Goal: Task Accomplishment & Management: Use online tool/utility

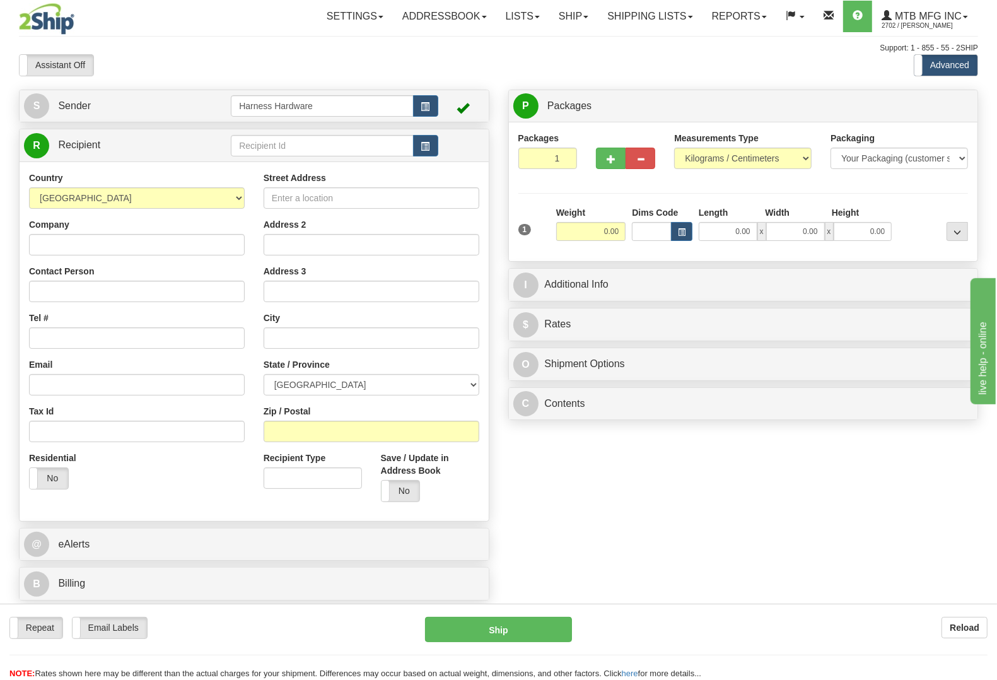
click at [941, 613] on div "Repeat Repeat Email Labels Email Labels Edit Reload Ship Reload NOTE: here" at bounding box center [498, 642] width 997 height 76
click at [967, 629] on b "Reload" at bounding box center [965, 627] width 30 height 10
click at [281, 143] on input "text" at bounding box center [322, 145] width 182 height 21
type input "J&BS"
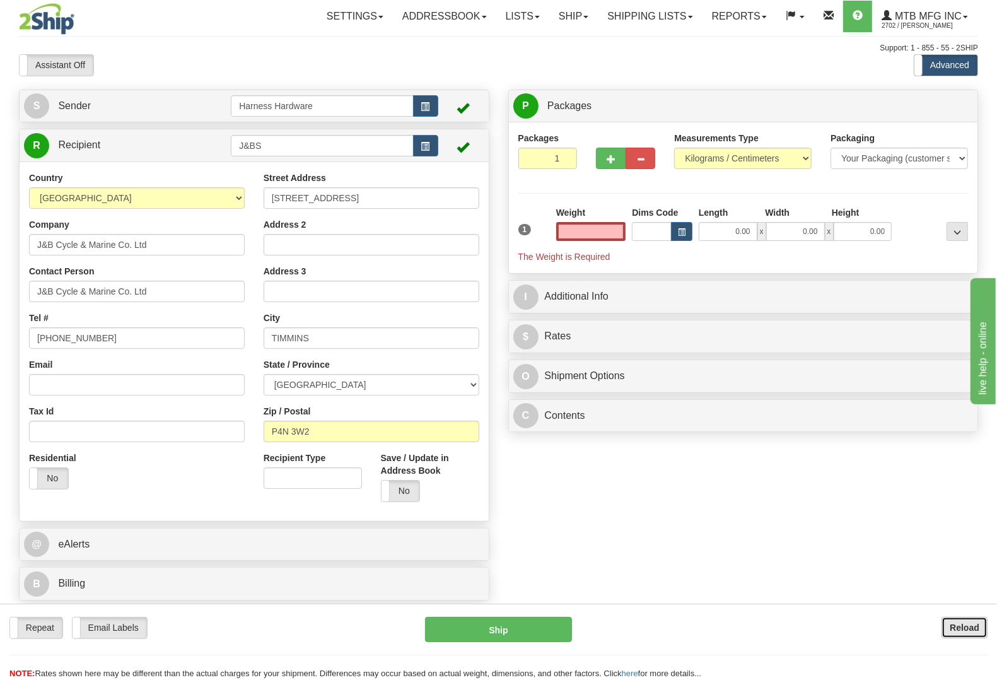
type input "0.00"
click at [979, 629] on button "Reload" at bounding box center [965, 627] width 46 height 21
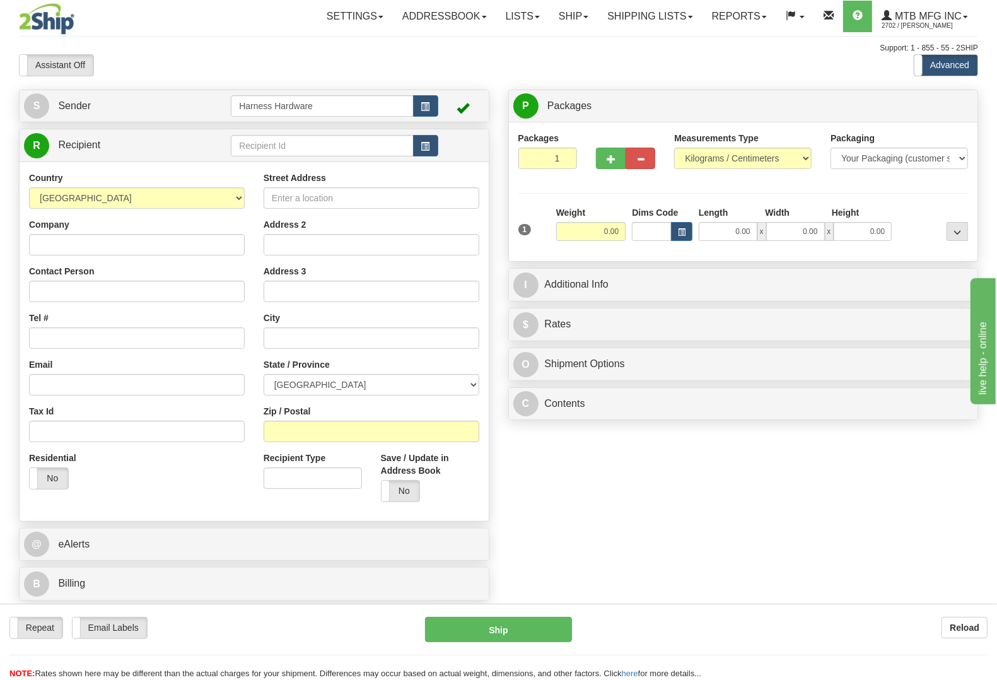
click at [281, 131] on div "R Recipient" at bounding box center [254, 145] width 469 height 32
click at [284, 146] on input "text" at bounding box center [322, 145] width 182 height 21
type input "JBT"
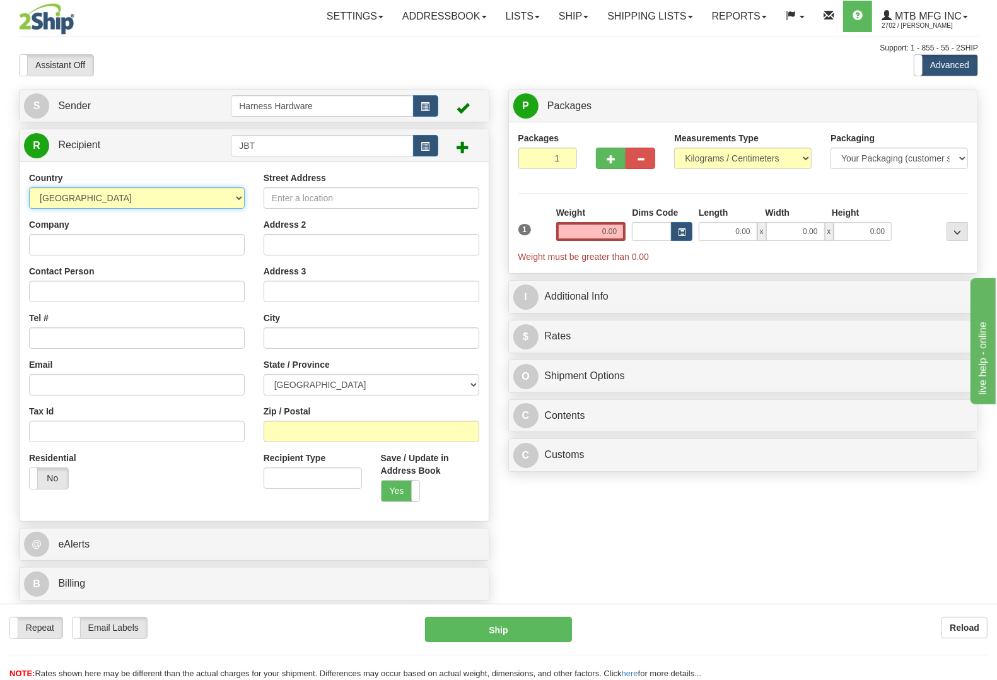
select select "US"
click at [131, 247] on input "Company" at bounding box center [137, 244] width 216 height 21
paste input "J&B Tractor Company"
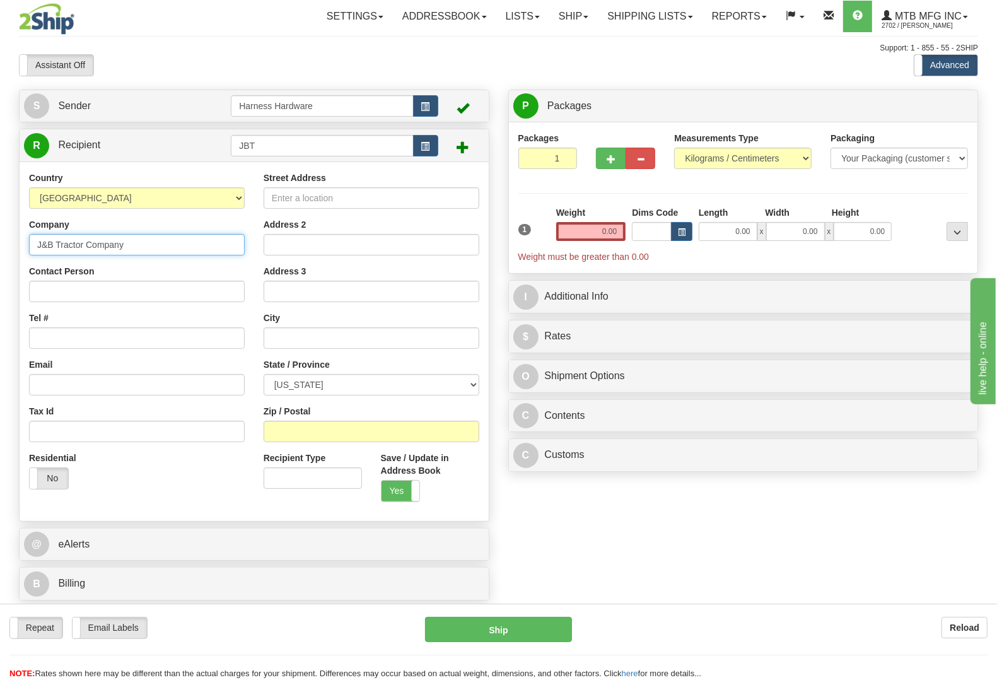
type input "J&B Tractor Company"
paste input "J&B Tractor Company"
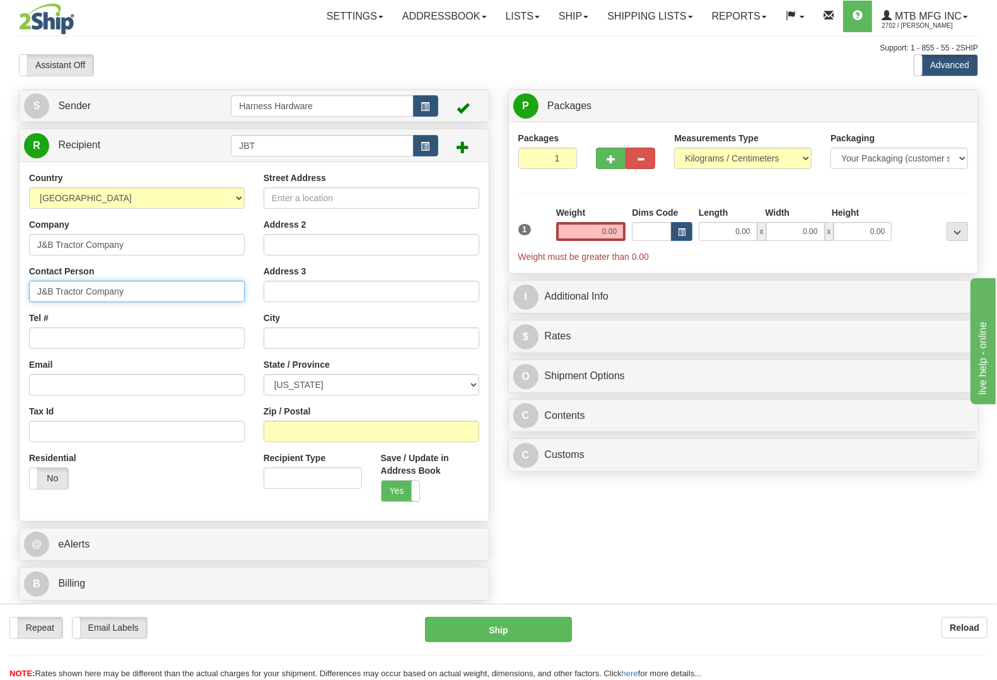
type input "J&B Tractor Company"
click at [211, 333] on input "Tel #" at bounding box center [137, 337] width 216 height 21
paste input "706-793-0134"
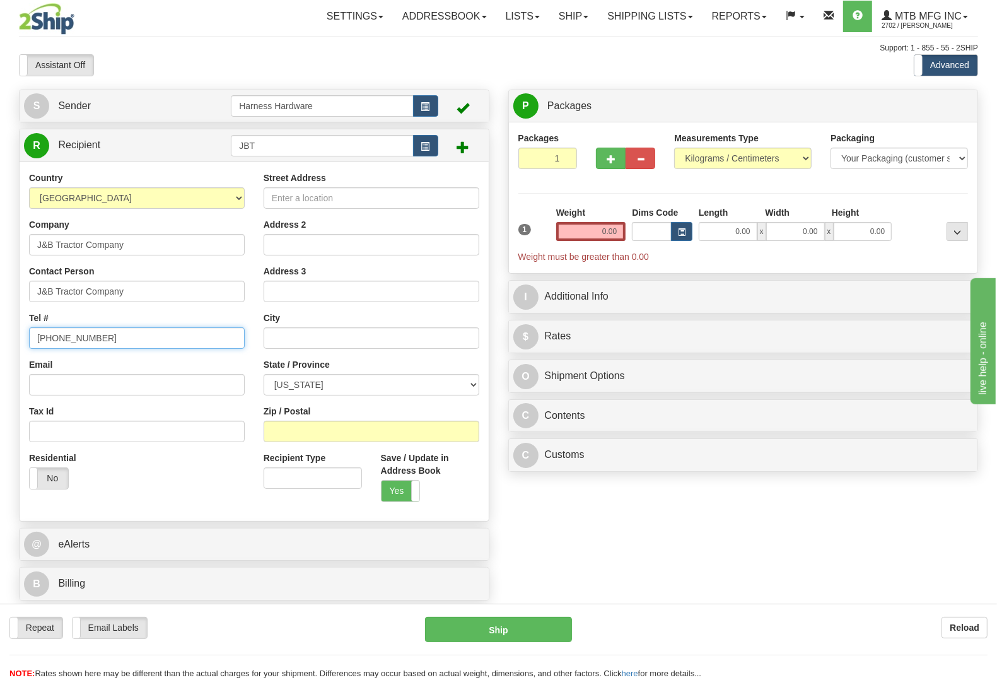
type input "706-793-0134"
click at [301, 199] on input "Street Address" at bounding box center [372, 197] width 216 height 21
paste input "3585 Mike Padgett Hwy"
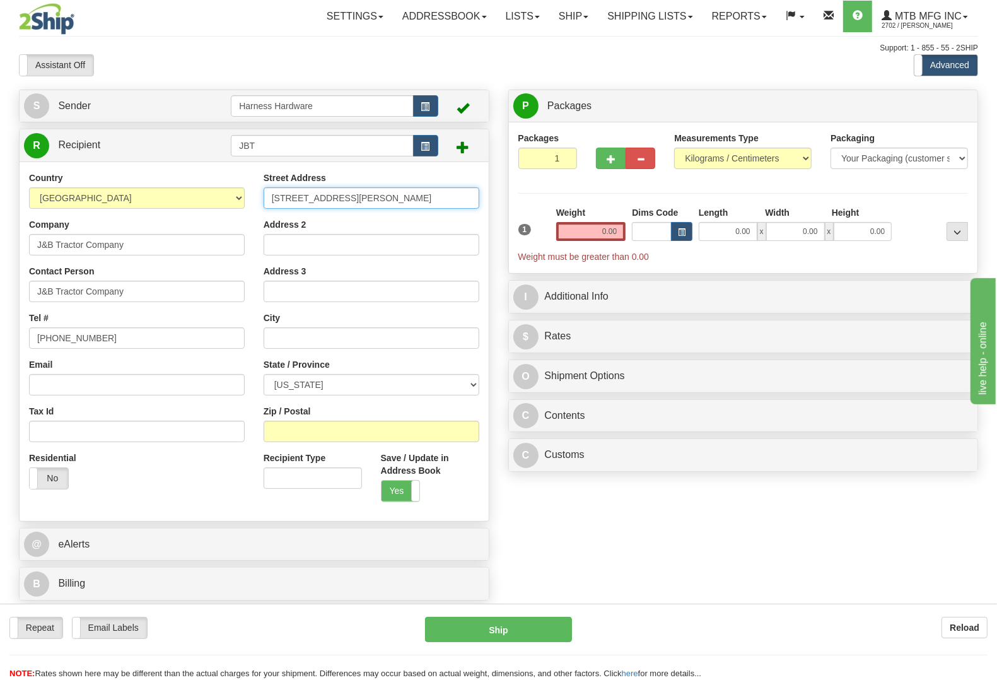
type input "3585 Mike Padgett Hwy"
click at [294, 428] on input "Zip / Postal" at bounding box center [372, 431] width 216 height 21
paste input "30906"
type input "30906"
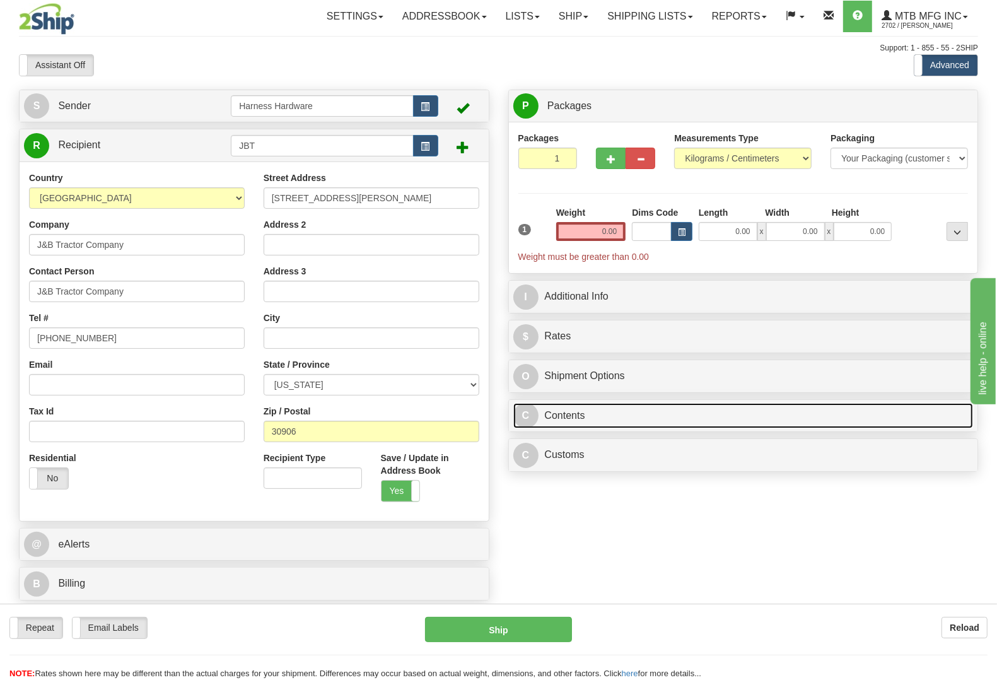
click at [592, 421] on link "C Contents" at bounding box center [743, 416] width 460 height 26
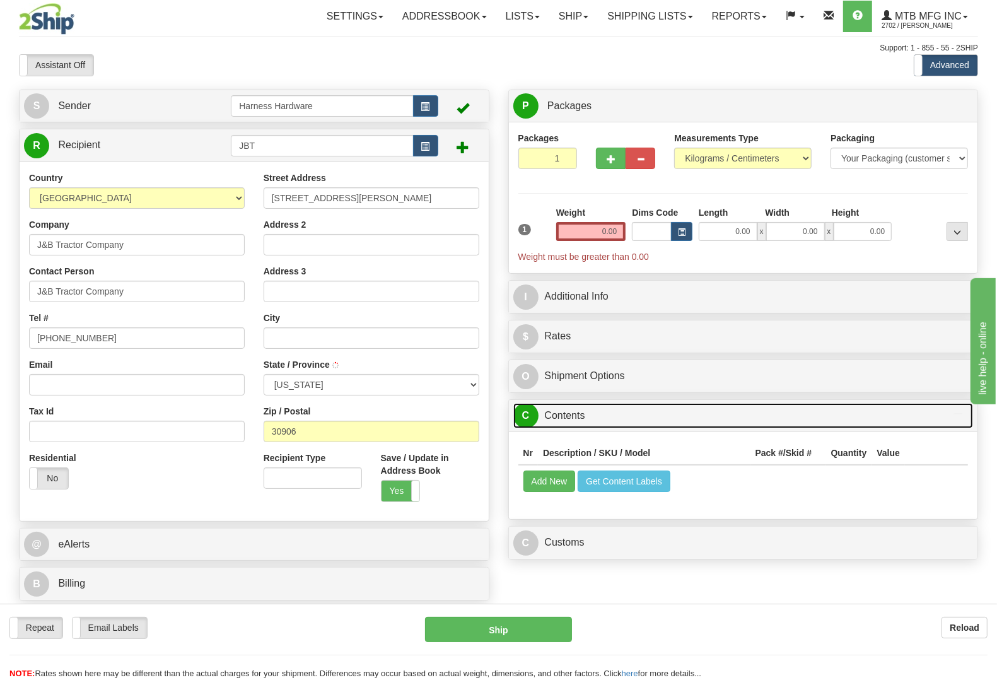
type input "AUGUSTA"
select select "GA"
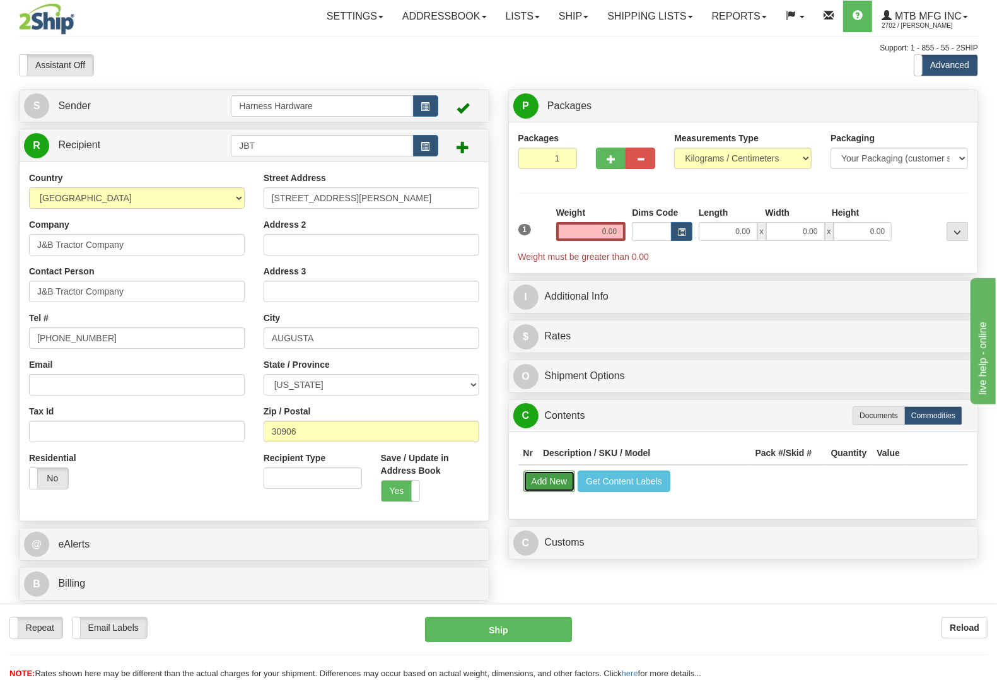
click at [559, 481] on button "Add New" at bounding box center [549, 481] width 52 height 21
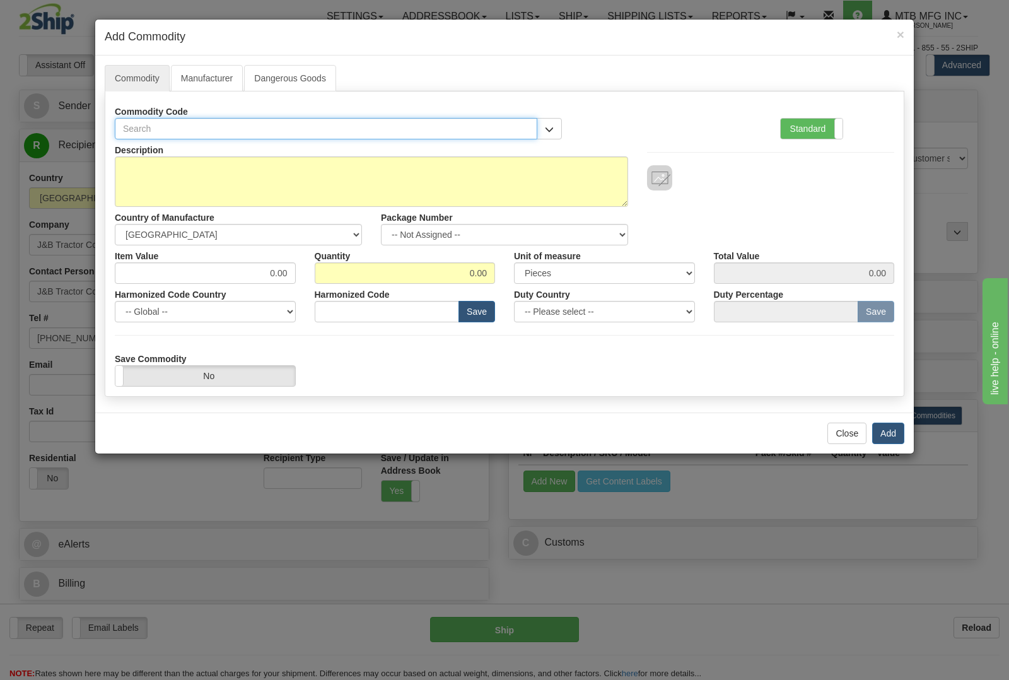
click at [246, 126] on input "text" at bounding box center [326, 128] width 423 height 21
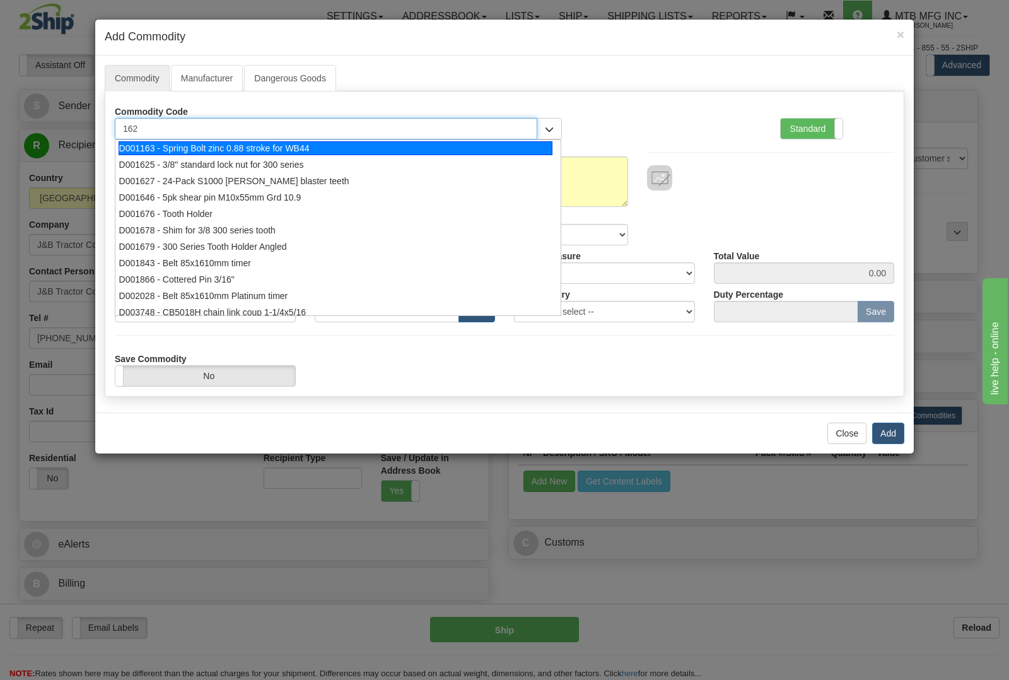
type input "1627"
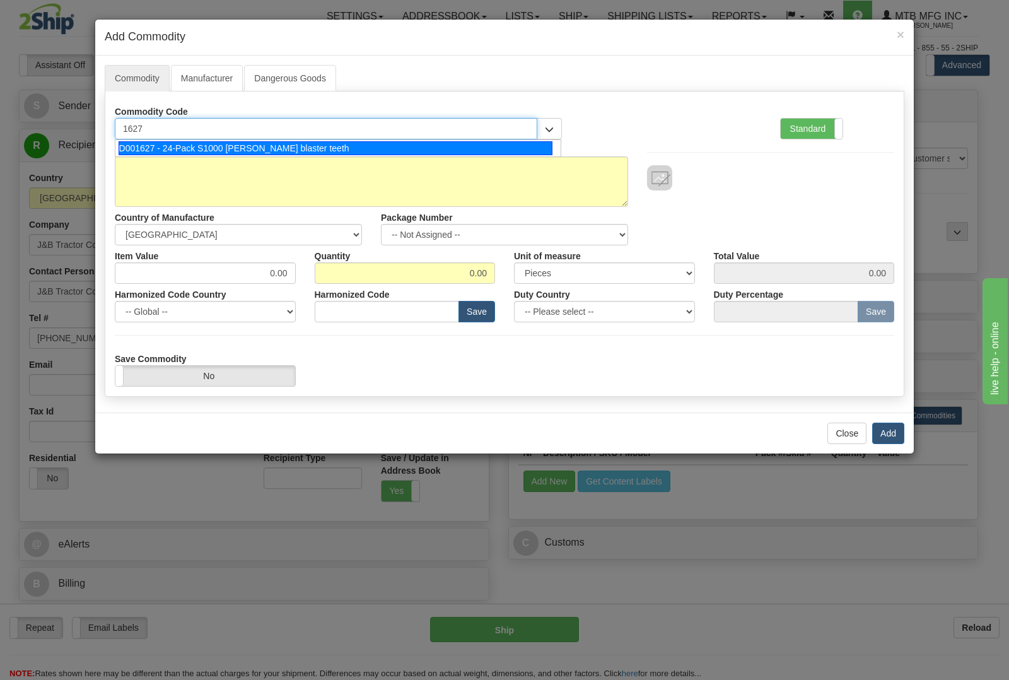
click at [260, 143] on div "D001627 - 24-Pack S1000 stump blaster teeth" at bounding box center [336, 148] width 435 height 14
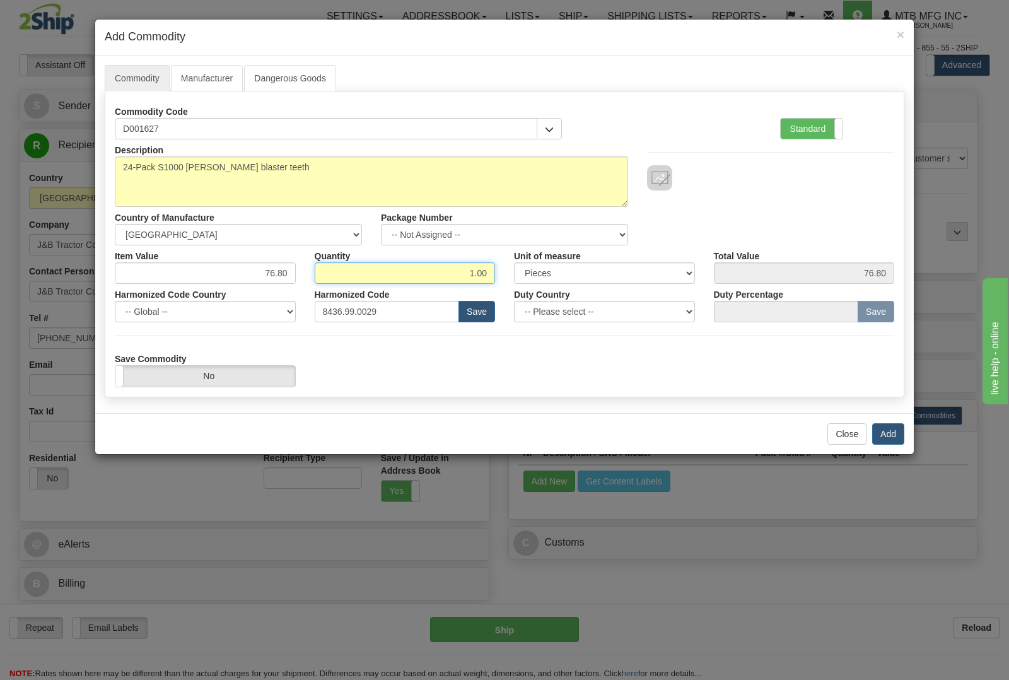
drag, startPoint x: 434, startPoint y: 272, endPoint x: 503, endPoint y: 278, distance: 68.9
click at [503, 278] on div "Quantity 1.00" at bounding box center [405, 264] width 200 height 38
type input "2"
type input "153.60"
drag, startPoint x: 897, startPoint y: 430, endPoint x: 872, endPoint y: 436, distance: 26.0
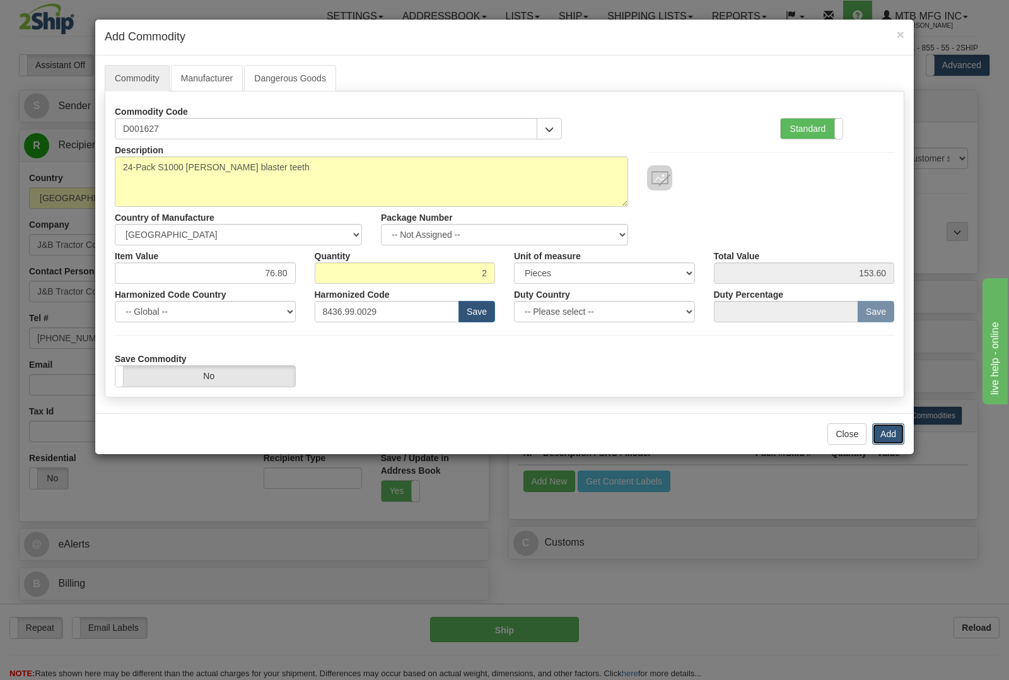
click at [897, 431] on button "Add" at bounding box center [888, 433] width 32 height 21
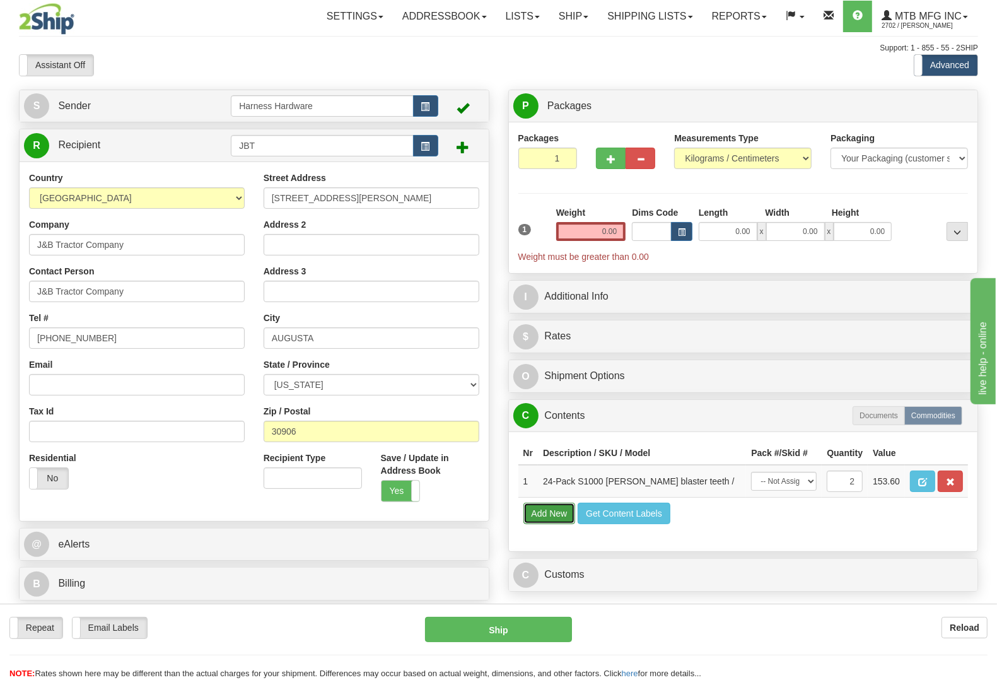
click at [549, 524] on button "Add New" at bounding box center [549, 513] width 52 height 21
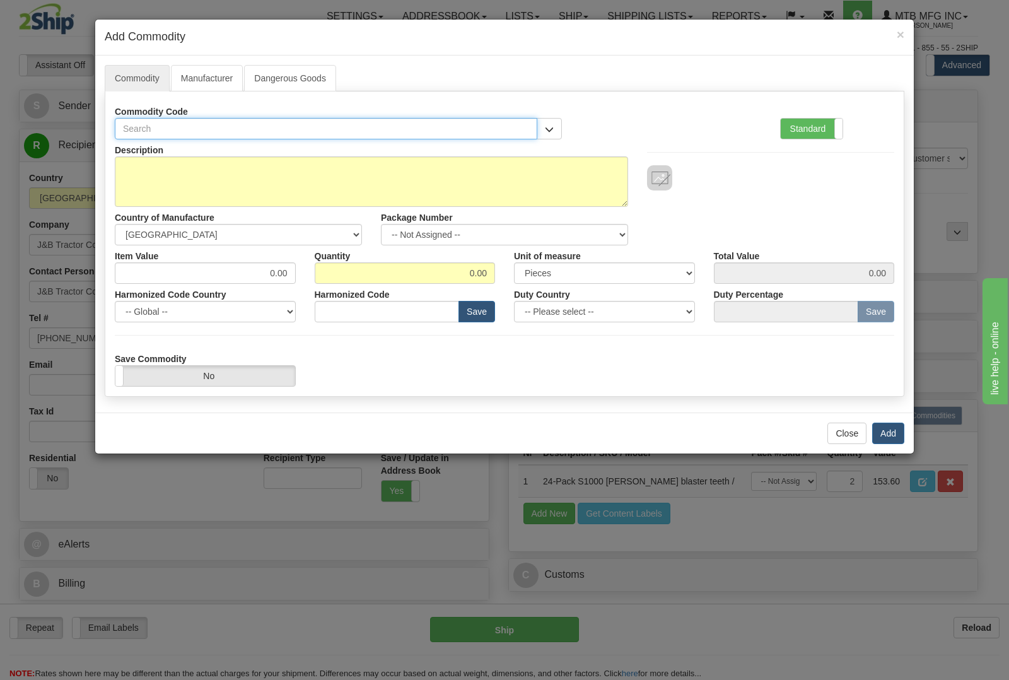
click at [256, 124] on input "text" at bounding box center [326, 128] width 423 height 21
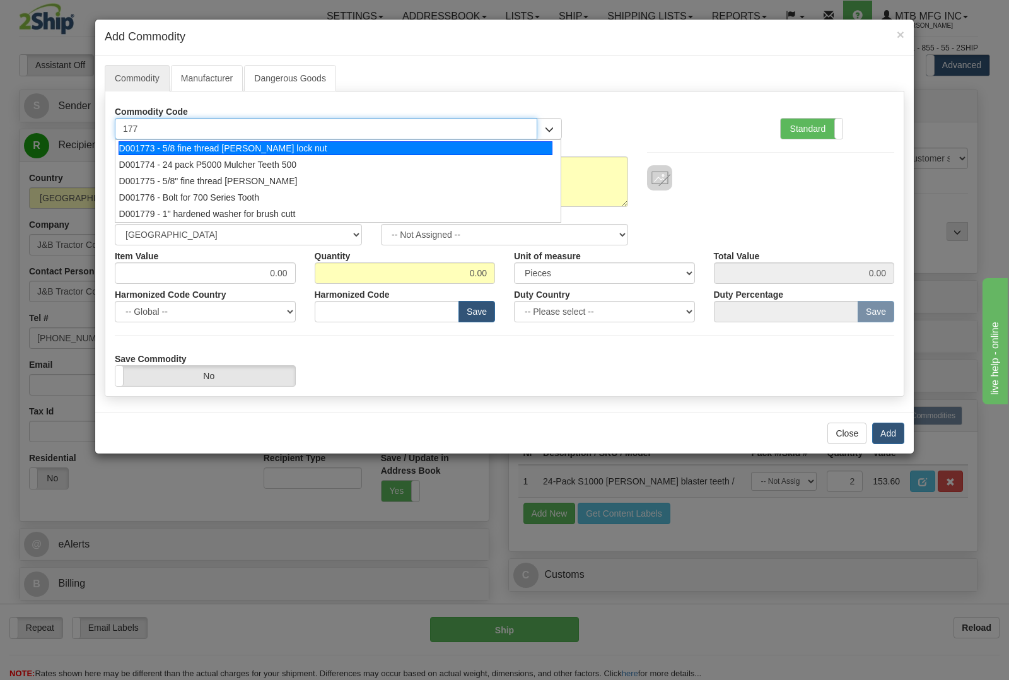
type input "1773"
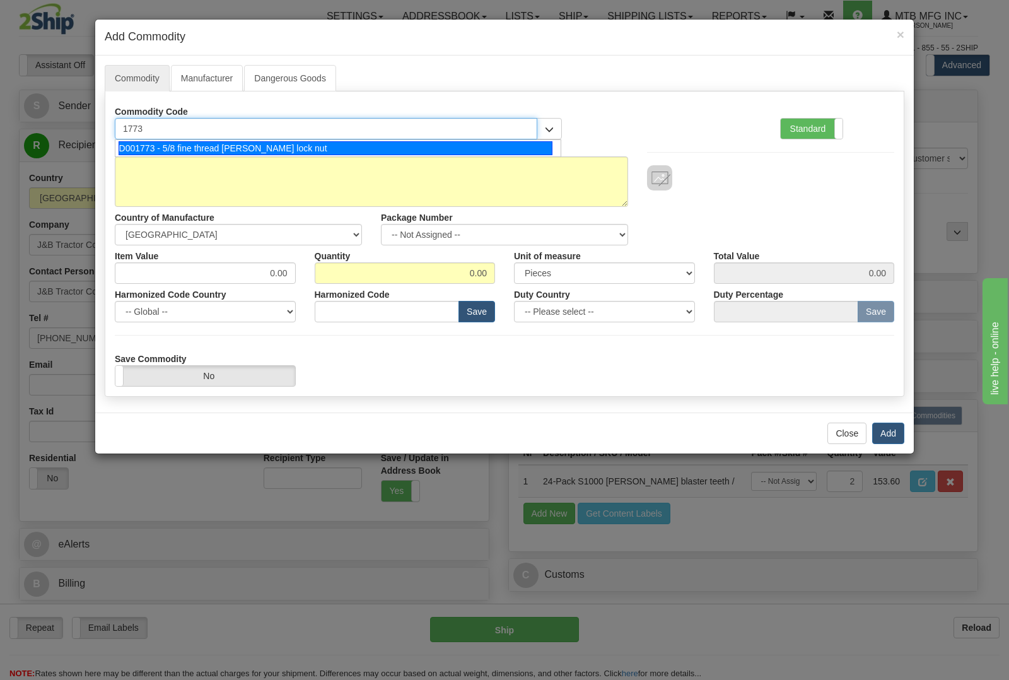
click at [255, 143] on div "D001773 - 5/8 fine thread stover lock nut" at bounding box center [336, 148] width 435 height 14
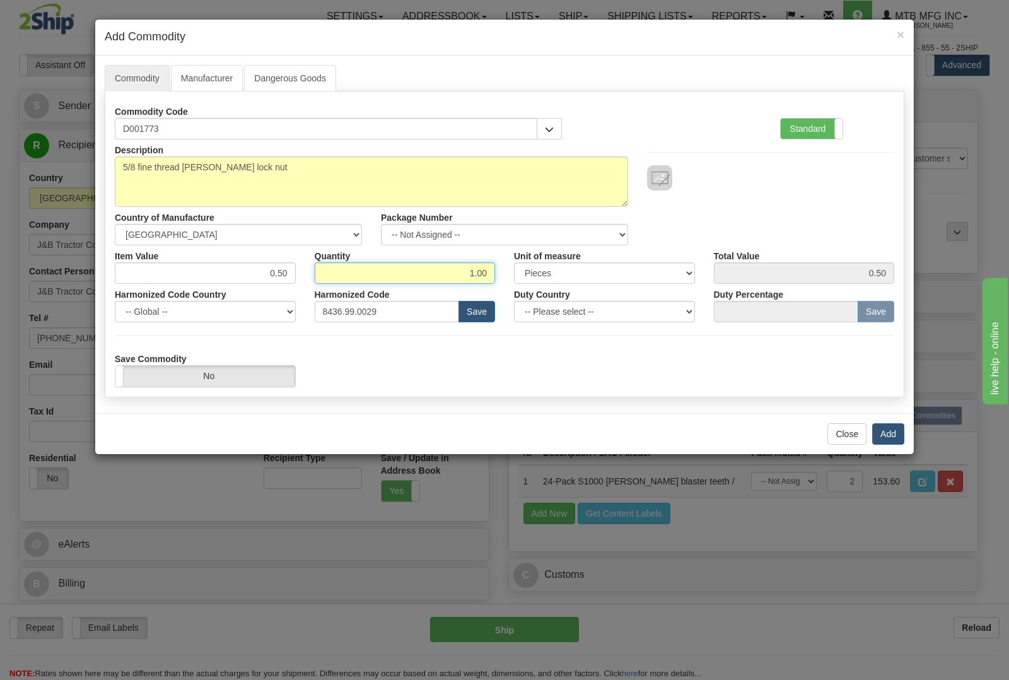
drag, startPoint x: 438, startPoint y: 278, endPoint x: 537, endPoint y: 281, distance: 98.4
click at [537, 281] on div "Item Value 0.50 Quantity 1.00 Unit of measure 3 Thousand Square Inches Adjustme…" at bounding box center [504, 264] width 798 height 38
type input "52"
type input "26.00"
click at [894, 434] on button "Add" at bounding box center [888, 433] width 32 height 21
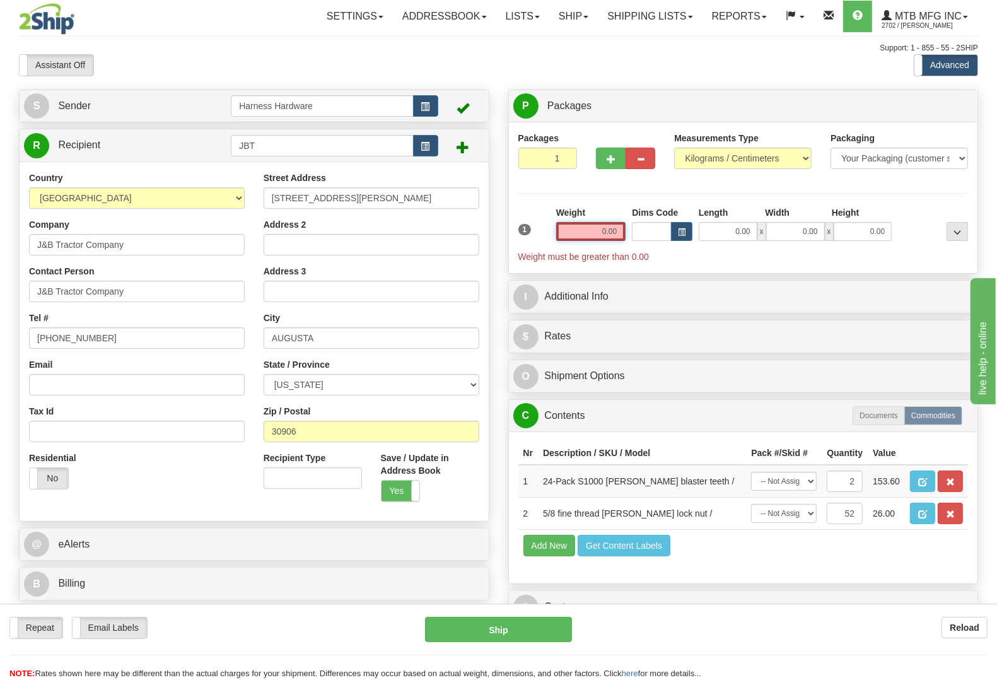
click at [591, 237] on input "0.00" at bounding box center [591, 231] width 70 height 19
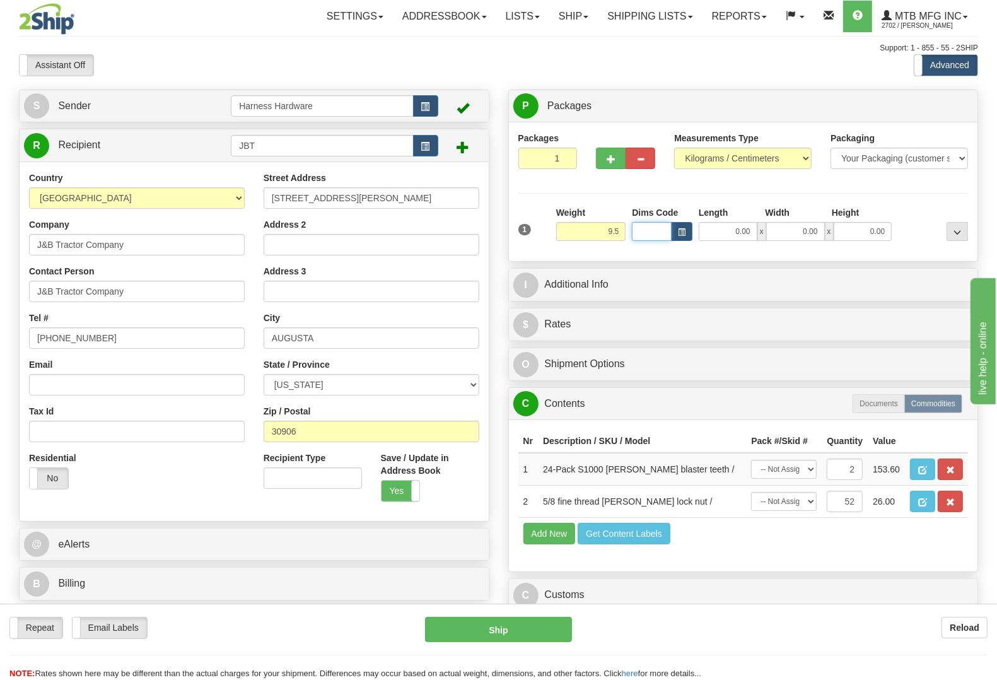
type input "9.50"
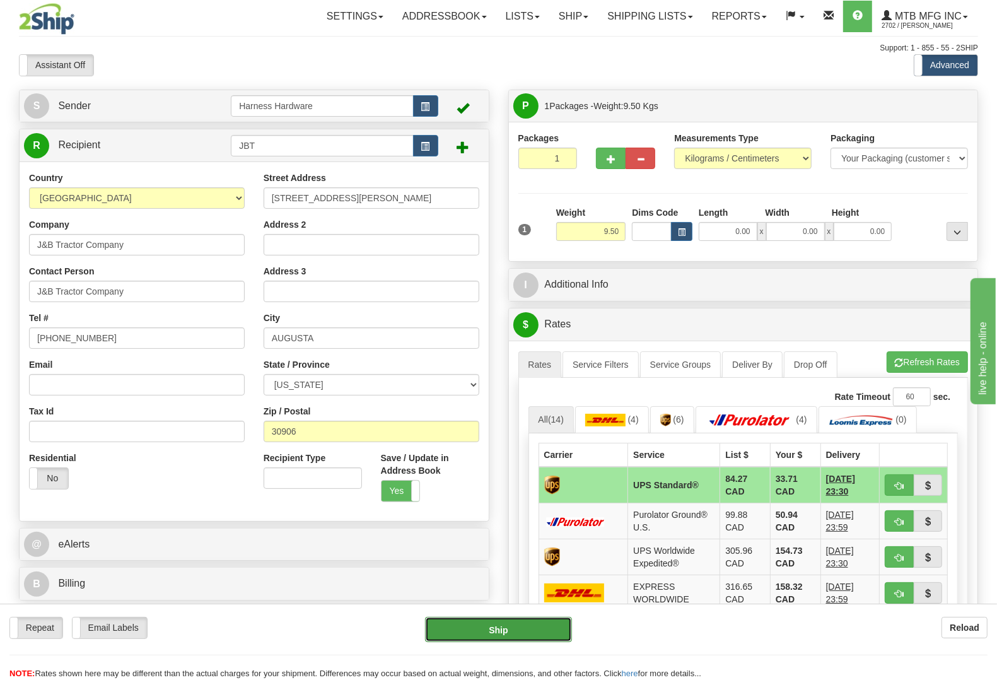
click at [508, 634] on button "Ship" at bounding box center [498, 629] width 147 height 25
type input "11"
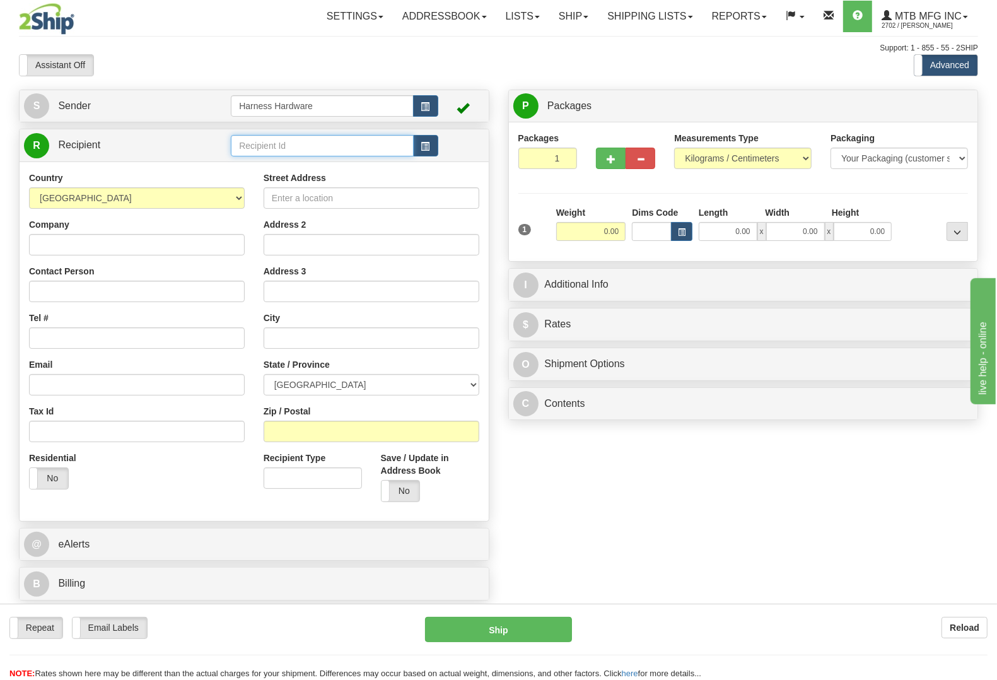
click at [344, 148] on input "text" at bounding box center [322, 145] width 182 height 21
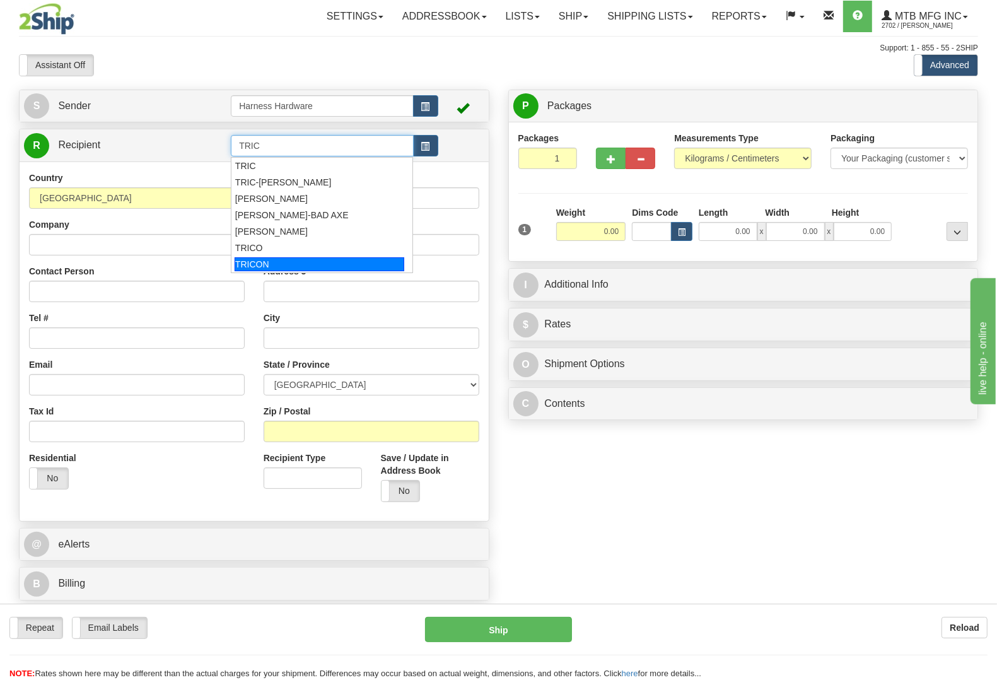
click at [278, 263] on div "TRICON" at bounding box center [320, 264] width 170 height 14
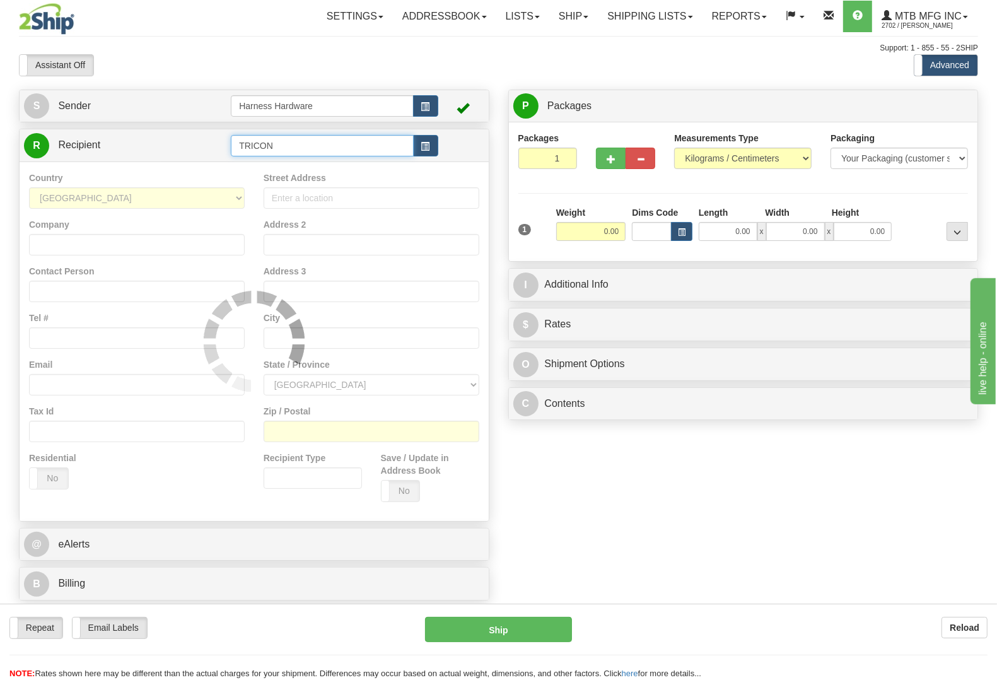
type input "TRICON"
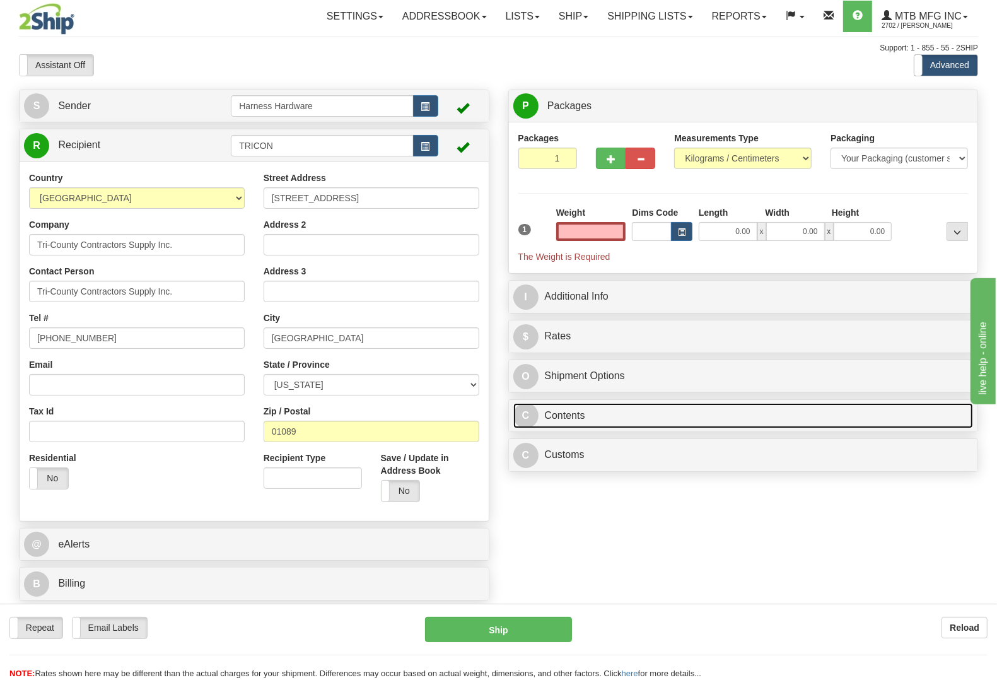
type input "0.00"
click at [560, 424] on link "C Contents" at bounding box center [743, 416] width 460 height 26
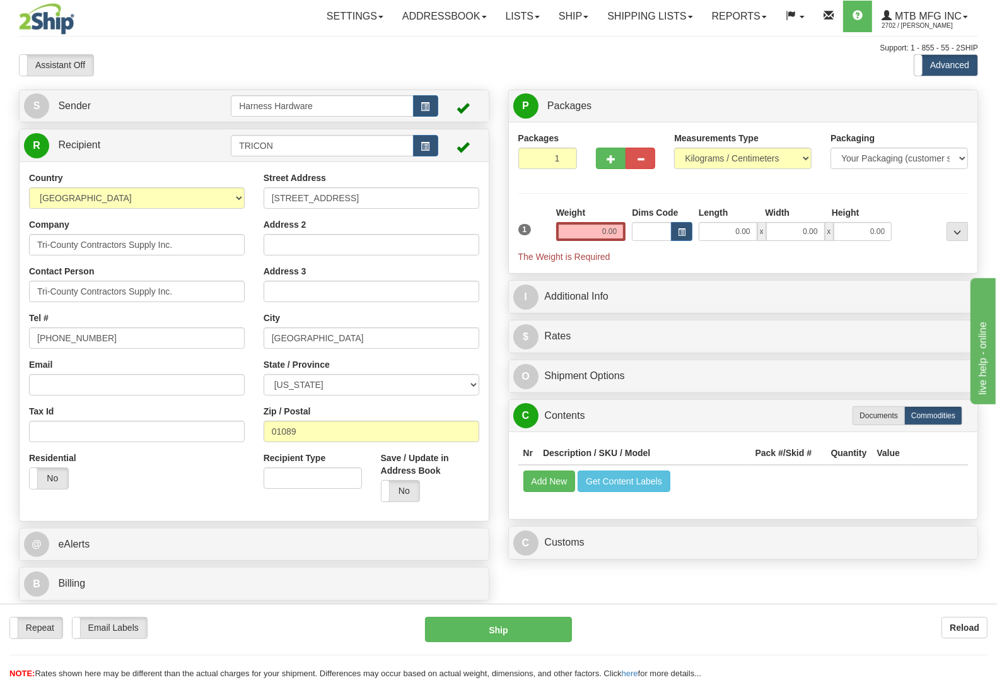
click at [535, 495] on td "Add New Get Content Labels" at bounding box center [743, 481] width 450 height 32
click at [549, 481] on button "Add New" at bounding box center [549, 481] width 52 height 21
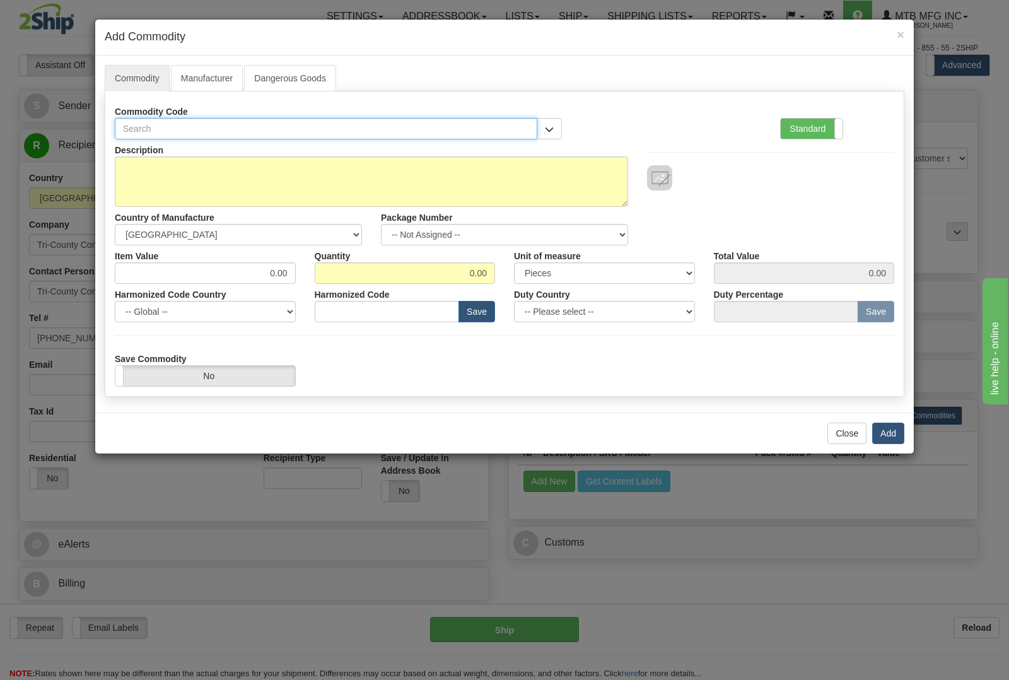
click at [255, 127] on input "text" at bounding box center [326, 128] width 423 height 21
type input "B2013"
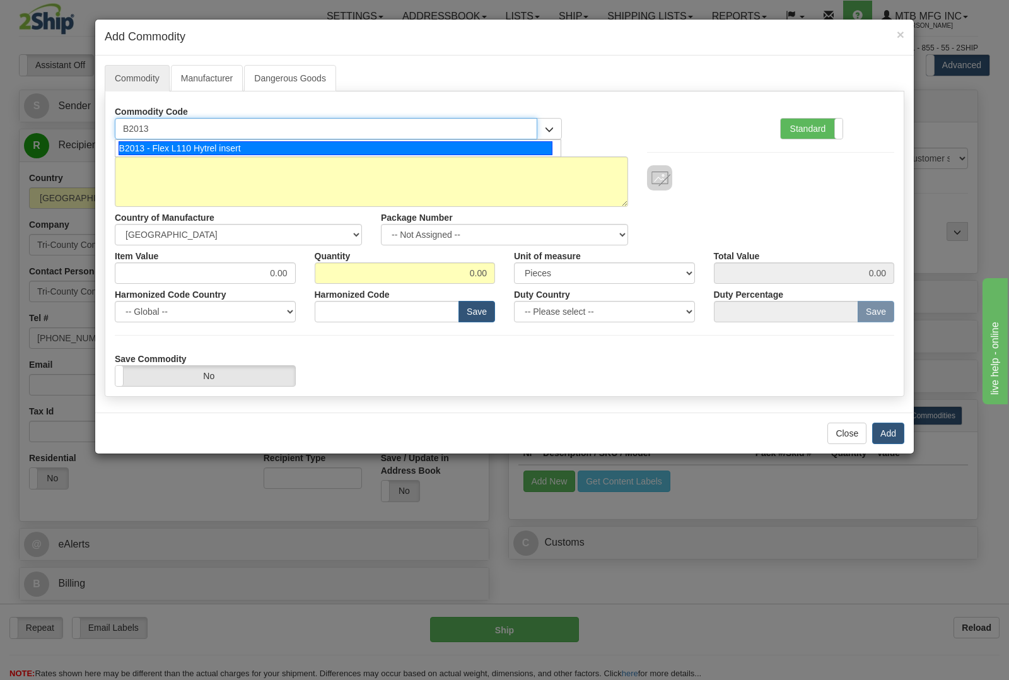
click at [259, 140] on li "B2013 - Flex L110 Hytrel insert" at bounding box center [337, 148] width 445 height 16
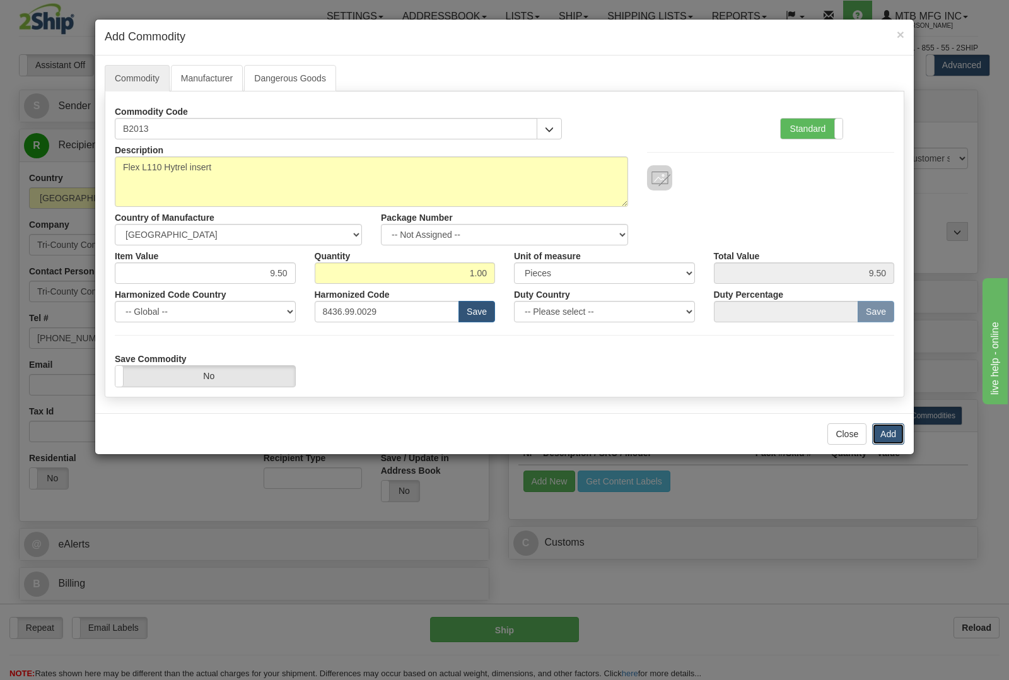
click at [887, 433] on button "Add" at bounding box center [888, 433] width 32 height 21
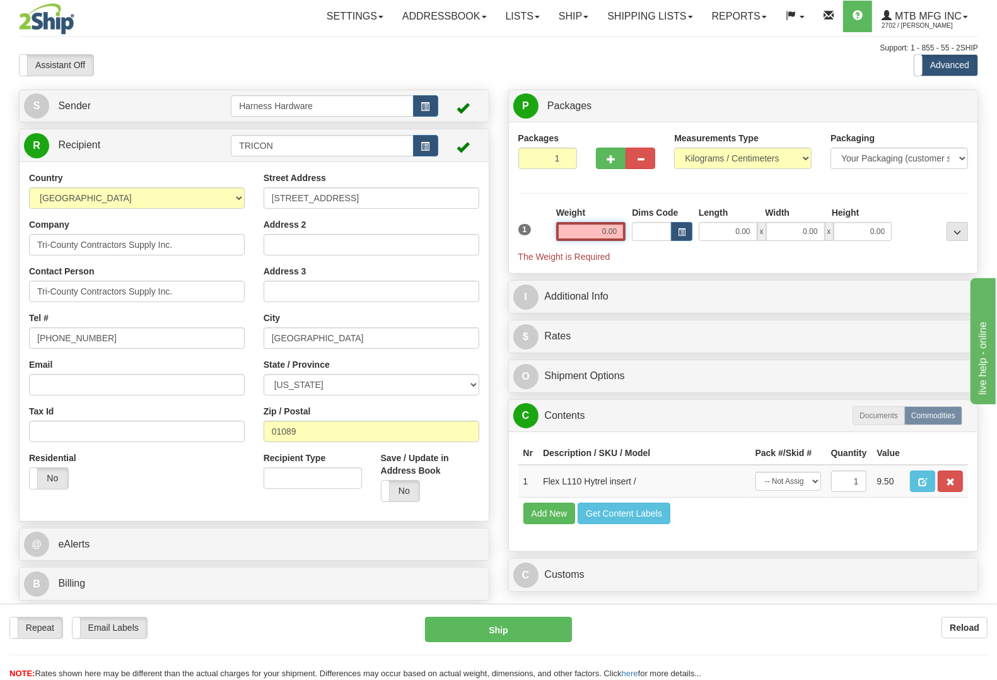
click at [602, 228] on input "0.00" at bounding box center [591, 231] width 70 height 19
type input "0.50"
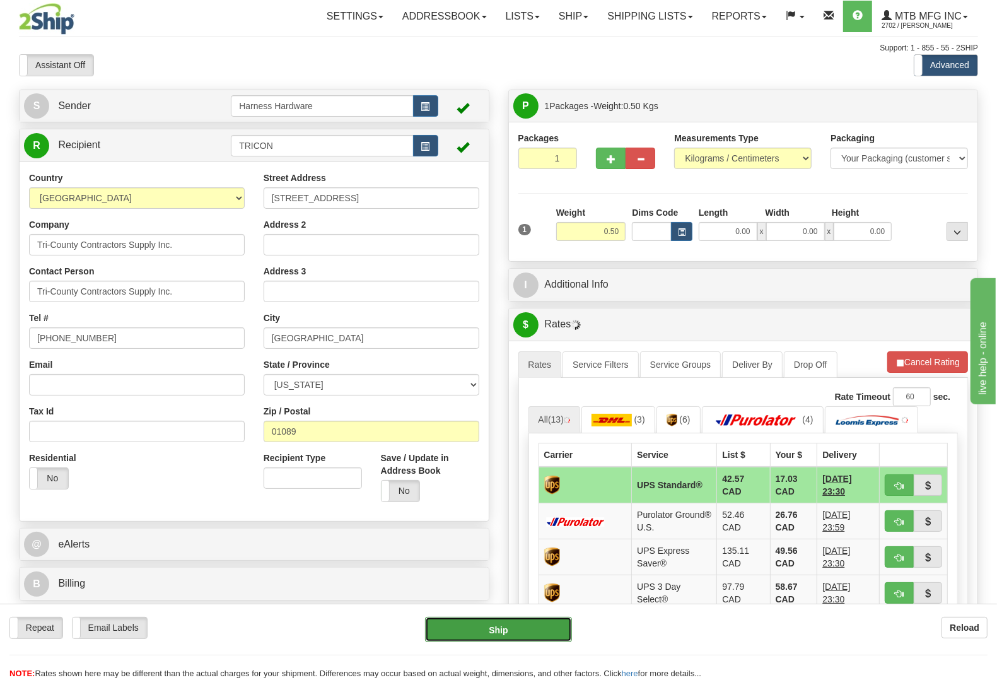
click at [483, 626] on button "Ship" at bounding box center [498, 629] width 147 height 25
type input "11"
